Goal: Find specific page/section: Find specific page/section

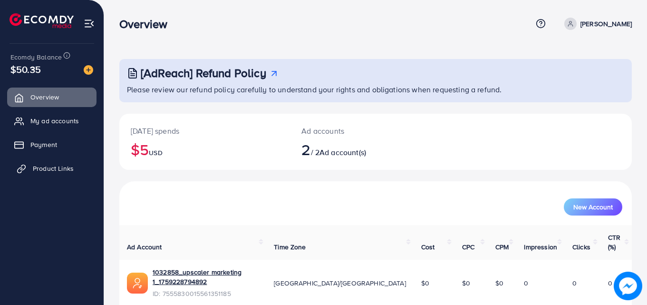
click at [42, 168] on span "Product Links" at bounding box center [53, 168] width 41 height 10
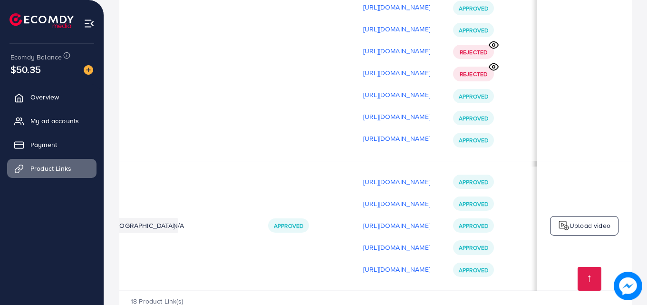
scroll to position [0, 240]
drag, startPoint x: 494, startPoint y: 261, endPoint x: 397, endPoint y: 256, distance: 97.1
click at [374, 290] on div "18 Product Link(s)" at bounding box center [375, 304] width 512 height 28
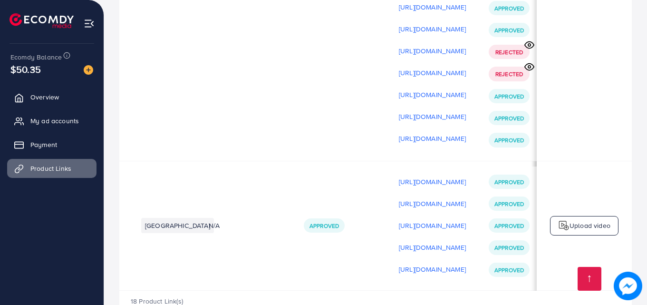
scroll to position [0, 0]
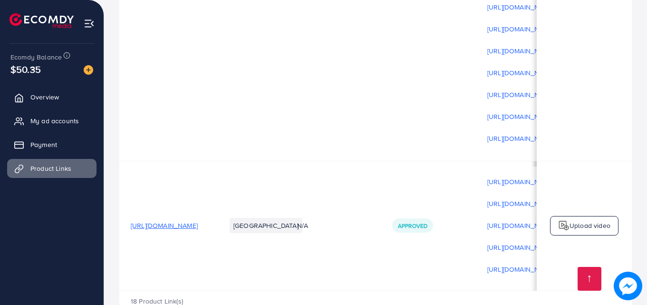
click at [198, 221] on span "[URL][DOMAIN_NAME]" at bounding box center [164, 226] width 67 height 10
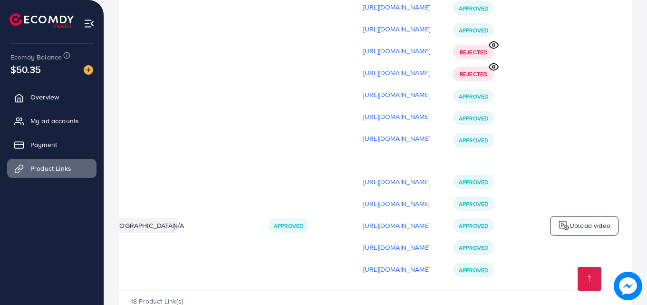
scroll to position [0, 240]
click at [363, 176] on p "[URL][DOMAIN_NAME]" at bounding box center [396, 181] width 67 height 11
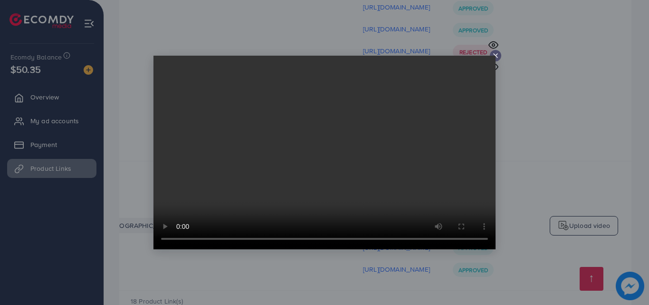
click at [496, 55] on icon at bounding box center [496, 56] width 8 height 8
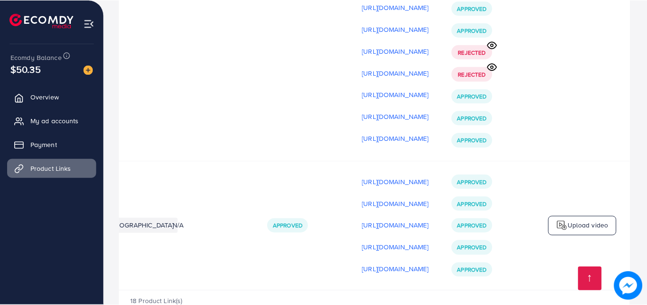
scroll to position [0, 238]
